Goal: Task Accomplishment & Management: Manage account settings

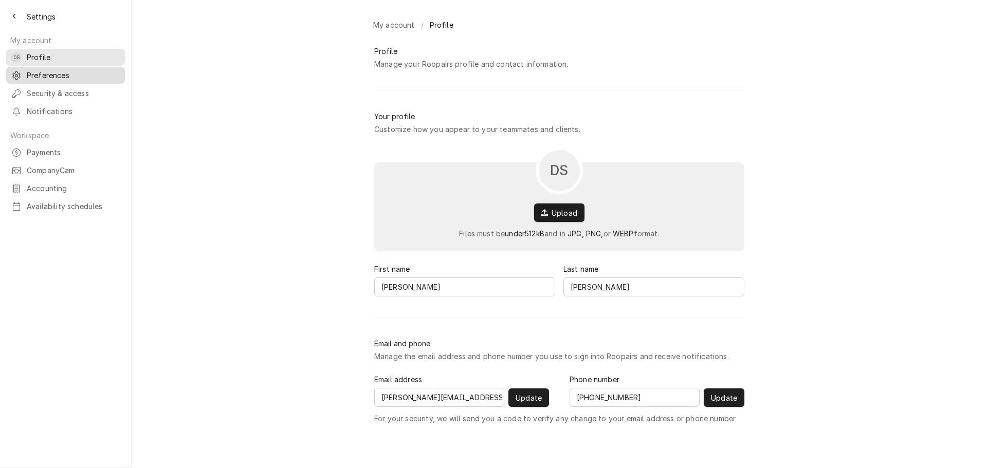
click at [50, 76] on span "Preferences" at bounding box center [73, 75] width 93 height 11
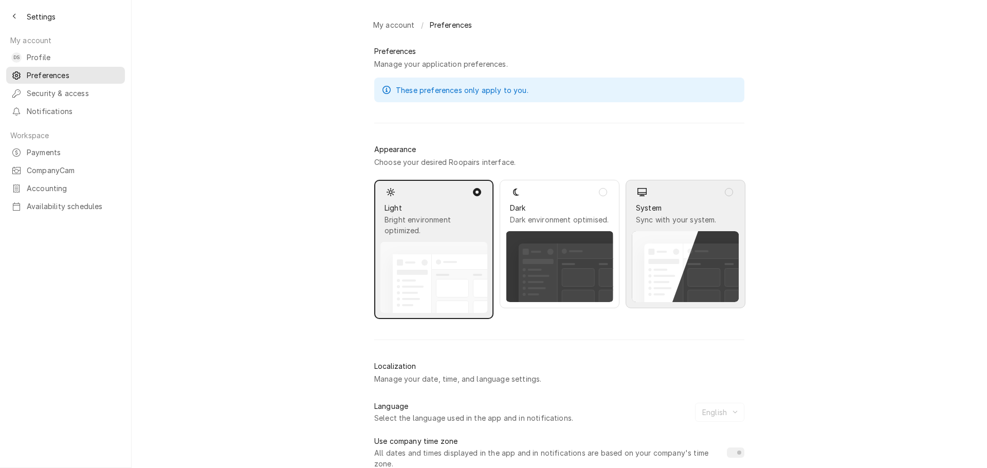
scroll to position [93, 0]
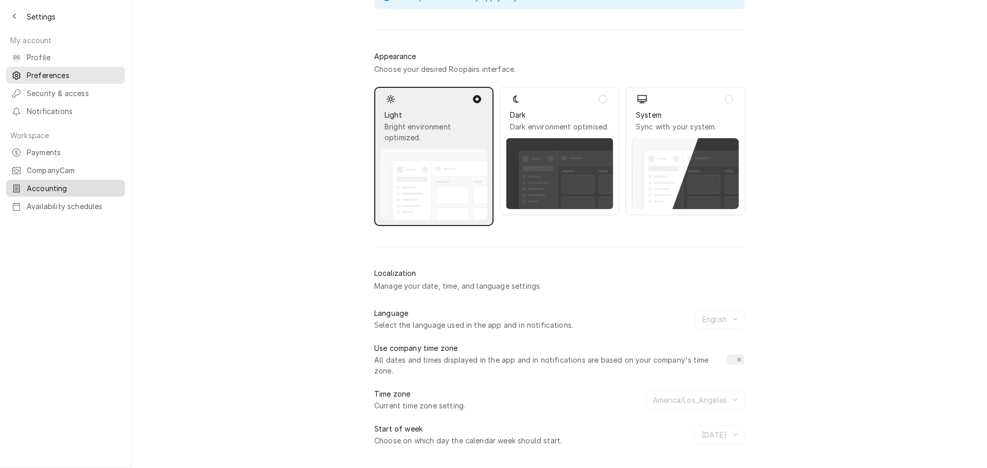
click at [38, 183] on span "Accounting" at bounding box center [73, 188] width 93 height 11
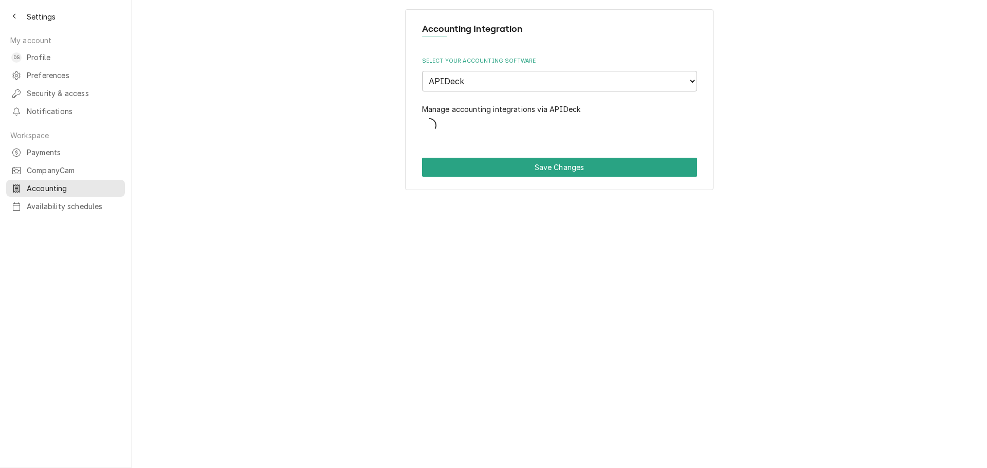
select select "5"
select select "72"
select select "1"
select select "67"
select select "25"
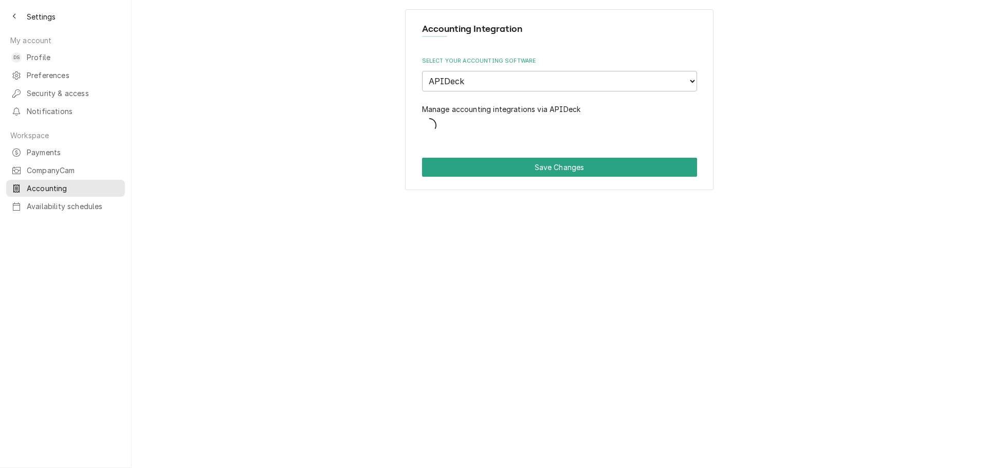
select select "42"
select select "61"
